Goal: Task Accomplishment & Management: Use online tool/utility

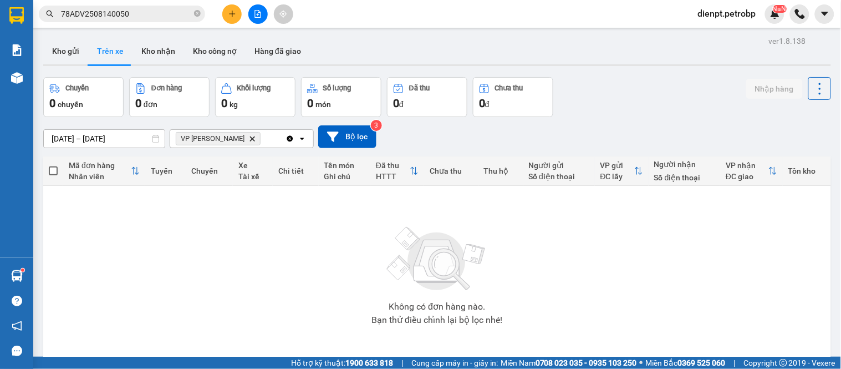
drag, startPoint x: 169, startPoint y: 50, endPoint x: 148, endPoint y: 82, distance: 37.5
click at [169, 50] on button "Kho nhận" at bounding box center [159, 51] width 52 height 27
type input "01/08/2025 – 14/08/2025"
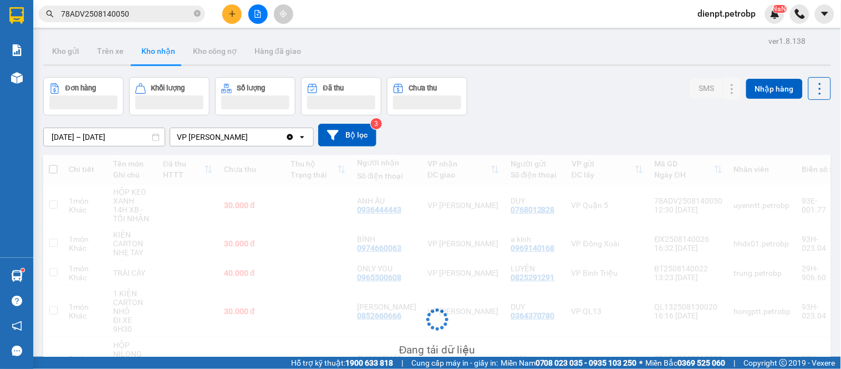
click at [541, 111] on div "Đơn hàng Khối lượng Số lượng Đã thu Chưa thu SMS Nhập hàng" at bounding box center [437, 96] width 788 height 38
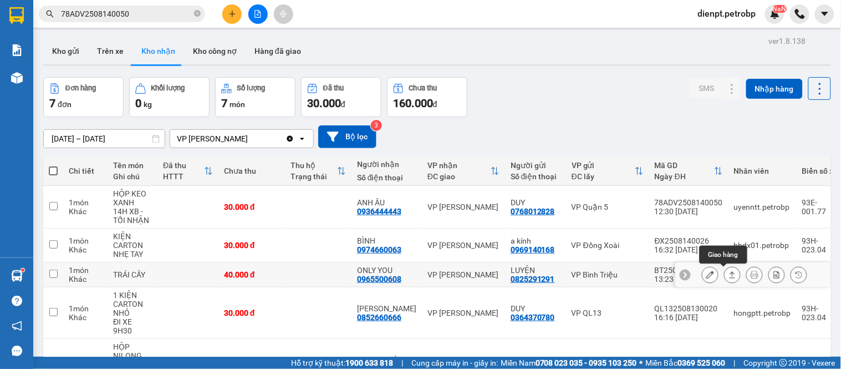
click at [729, 274] on icon at bounding box center [733, 275] width 8 height 8
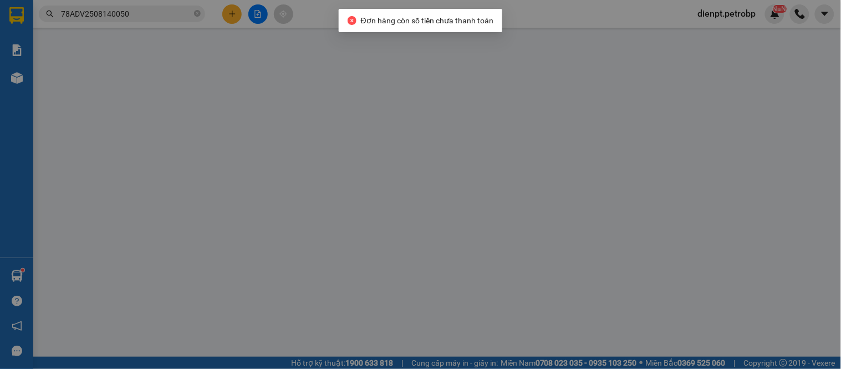
type input "0825291291"
type input "LUYỆN"
type input "0965500608"
type input "ONLY YOU"
type input "40.000"
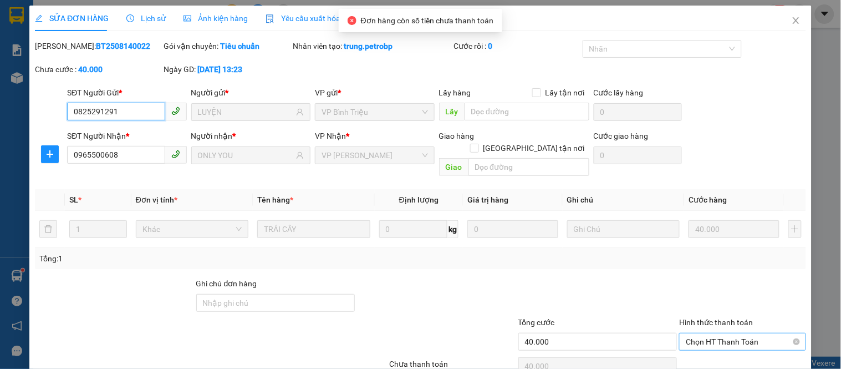
click at [700, 333] on span "Chọn HT Thanh Toán" at bounding box center [742, 341] width 113 height 17
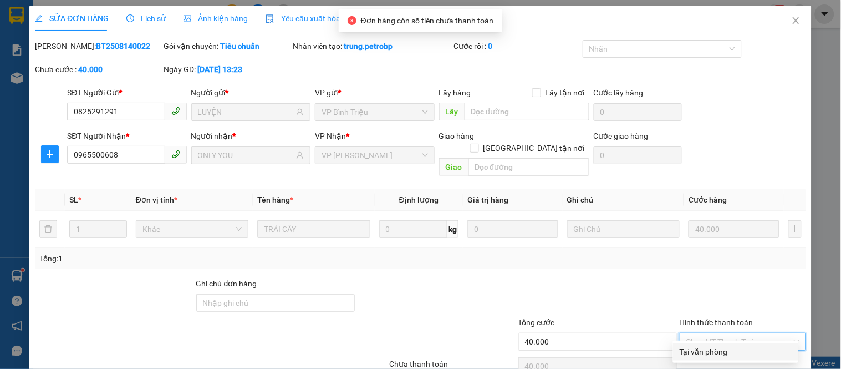
click at [690, 351] on div "Tại văn phòng" at bounding box center [736, 352] width 112 height 12
type input "0"
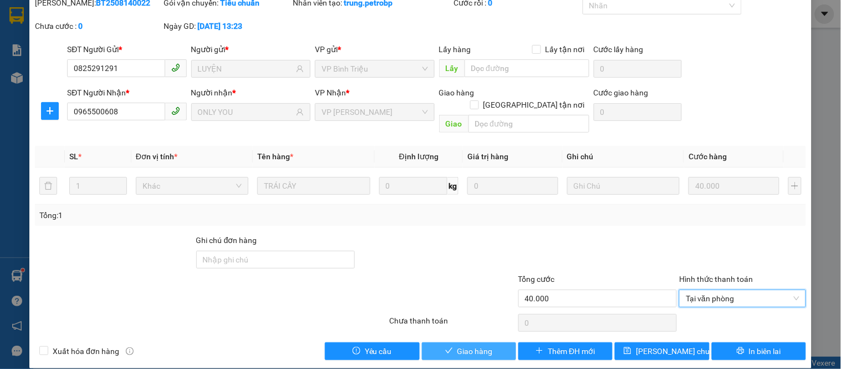
click at [464, 345] on span "Giao hàng" at bounding box center [475, 351] width 35 height 12
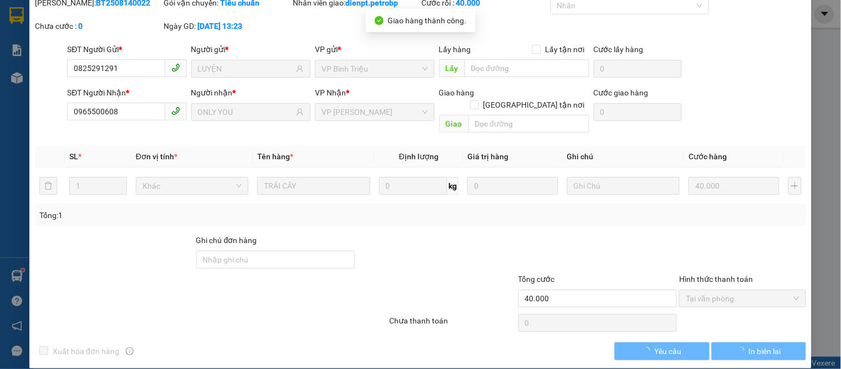
scroll to position [0, 0]
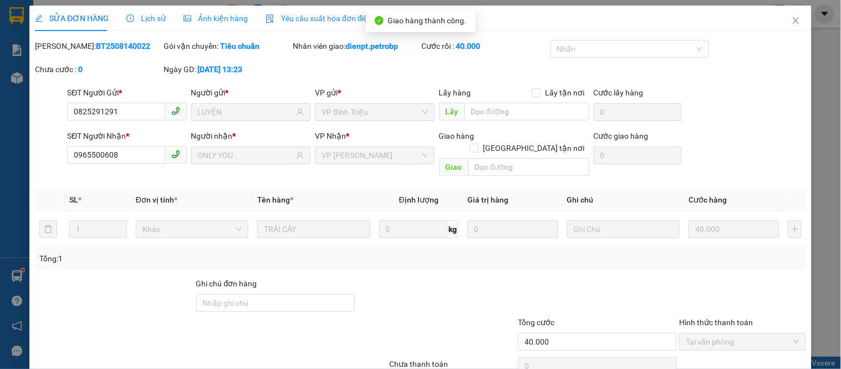
click at [104, 47] on b "BT2508140022" at bounding box center [123, 46] width 54 height 9
copy b "BT2508140022"
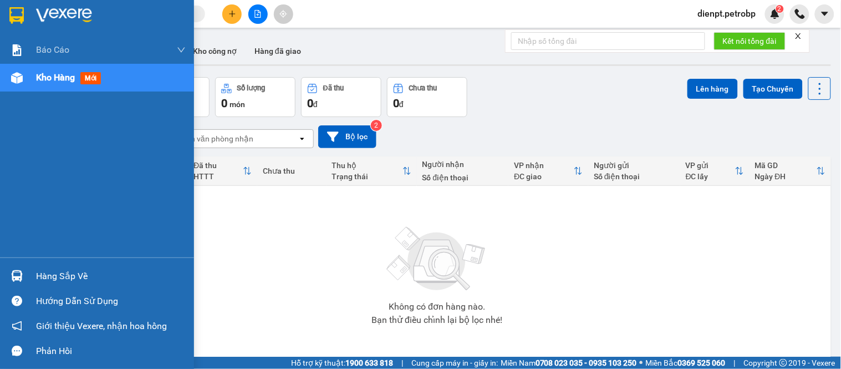
click at [12, 274] on img at bounding box center [17, 276] width 12 height 12
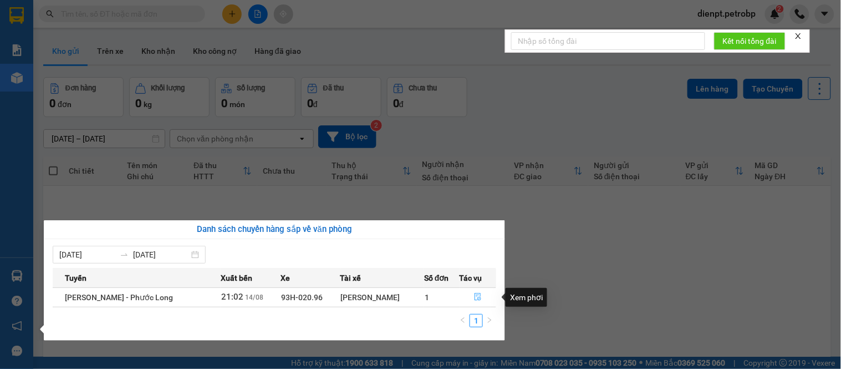
click at [485, 294] on button "button" at bounding box center [478, 297] width 36 height 18
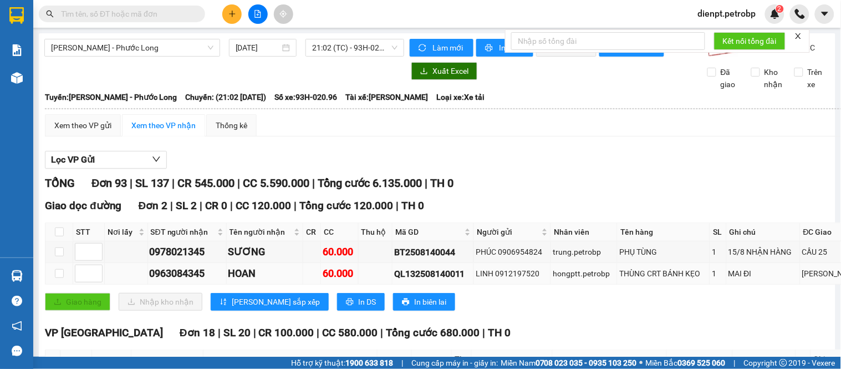
click at [399, 281] on div "QL132508140011" at bounding box center [433, 274] width 78 height 14
copy div "QL132508140011"
click at [108, 15] on input "text" at bounding box center [126, 14] width 131 height 12
paste input "QL132508140011"
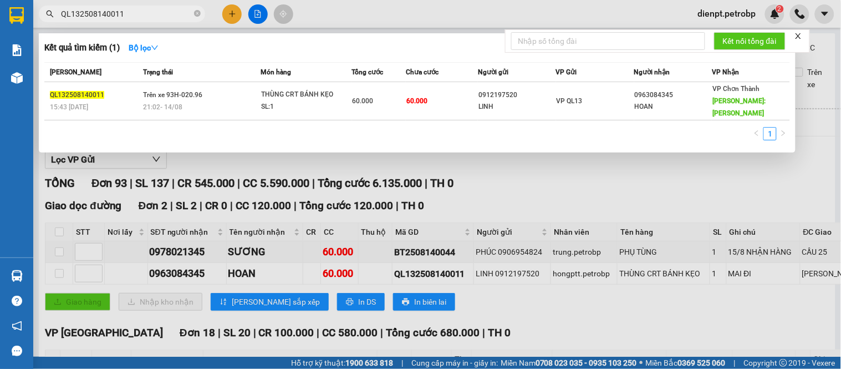
type input "QL132508140011"
click at [570, 154] on div at bounding box center [420, 184] width 841 height 369
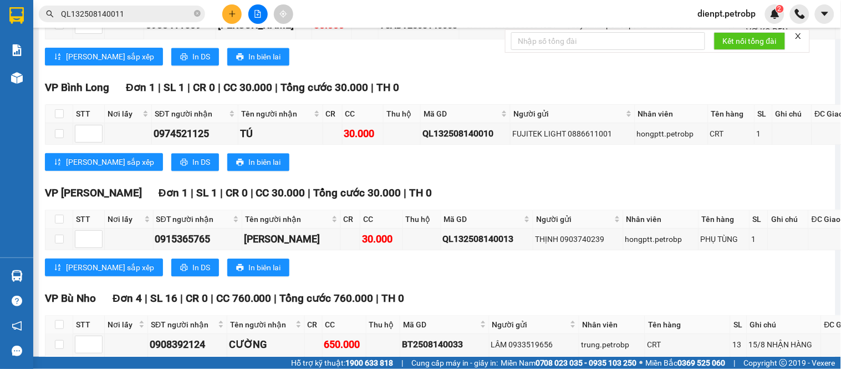
scroll to position [4190, 0]
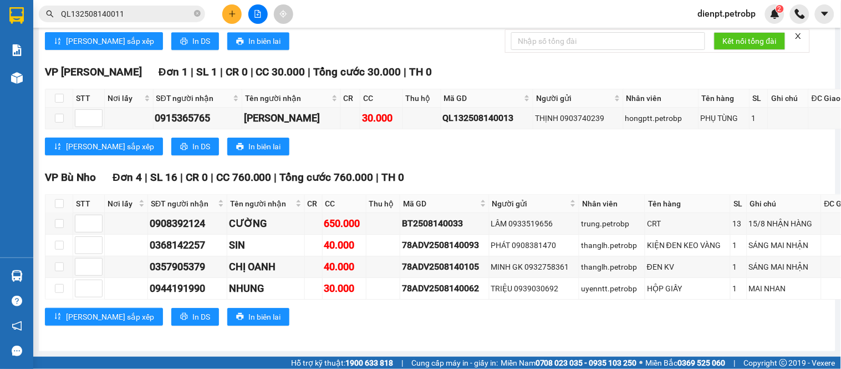
click at [513, 141] on div "[PERSON_NAME] sắp xếp In DS In biên lai" at bounding box center [485, 147] width 881 height 18
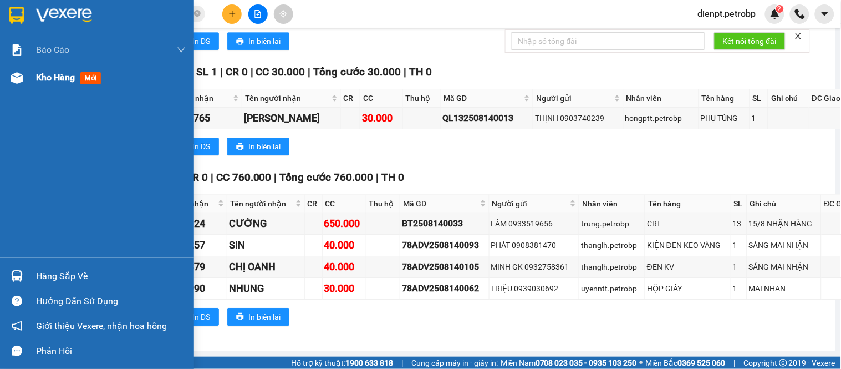
click at [23, 76] on div at bounding box center [16, 77] width 19 height 19
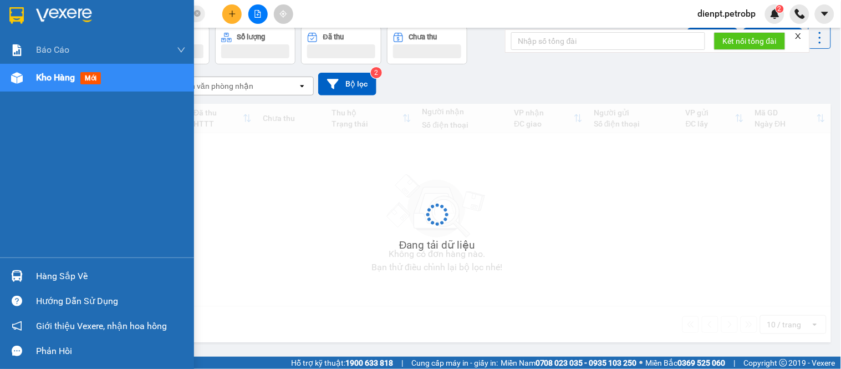
scroll to position [51, 0]
